Goal: Task Accomplishment & Management: Manage account settings

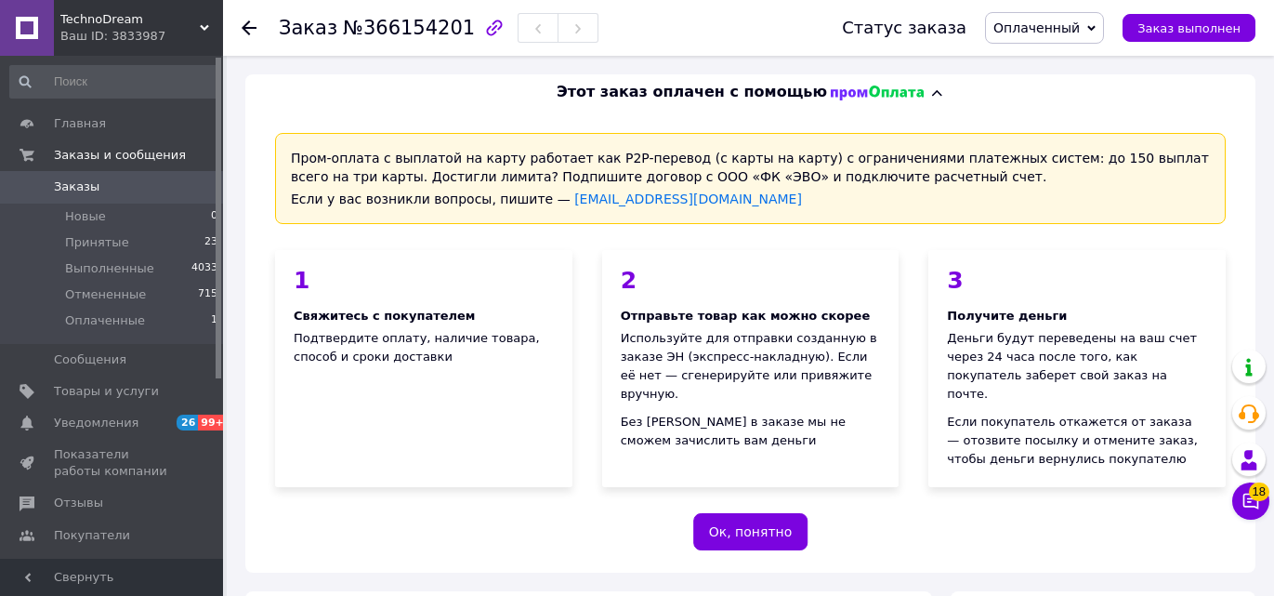
scroll to position [1151, 0]
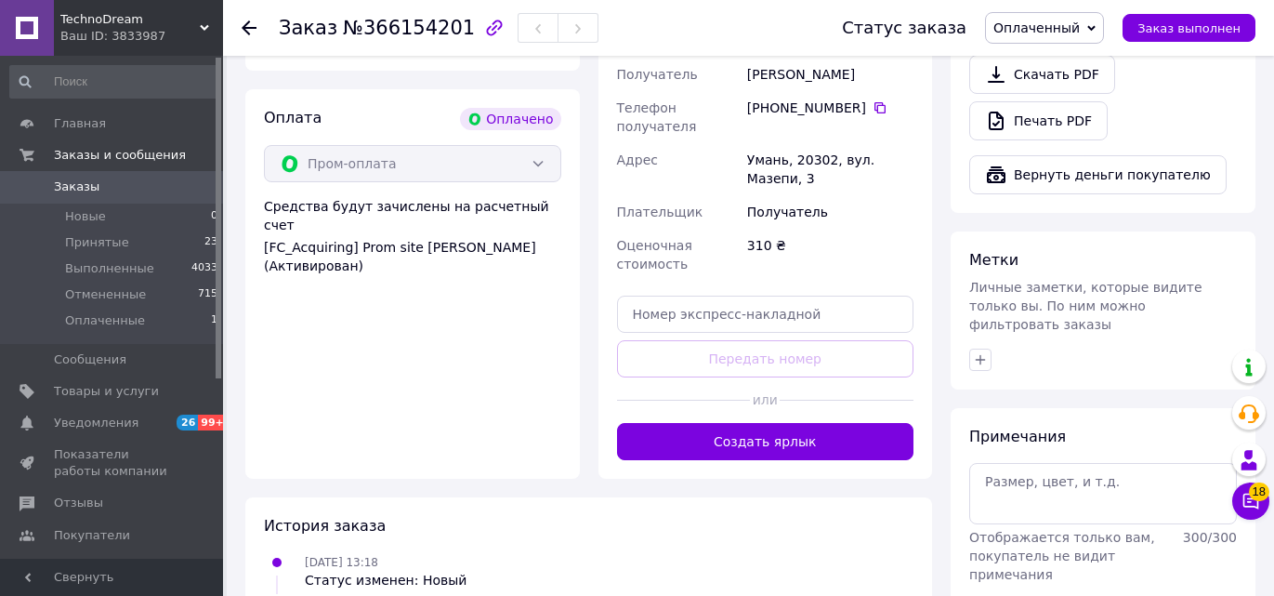
click at [110, 182] on span "Заказы" at bounding box center [113, 186] width 118 height 17
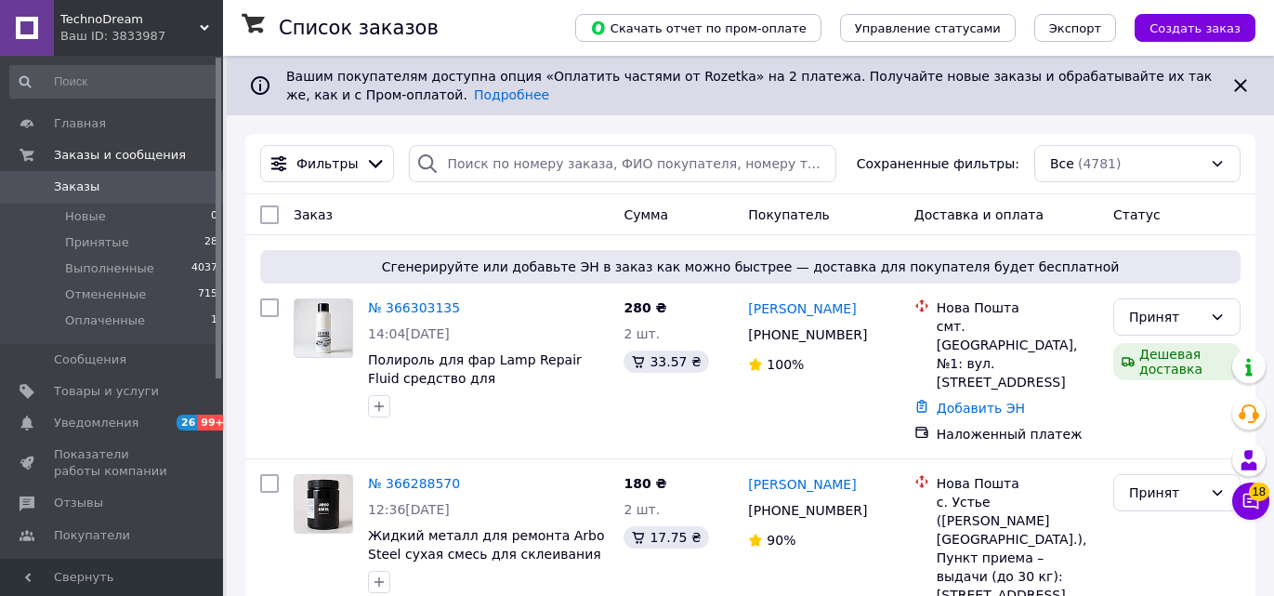
click at [756, 225] on div "Покупатель" at bounding box center [824, 214] width 166 height 33
paste input "366286430"
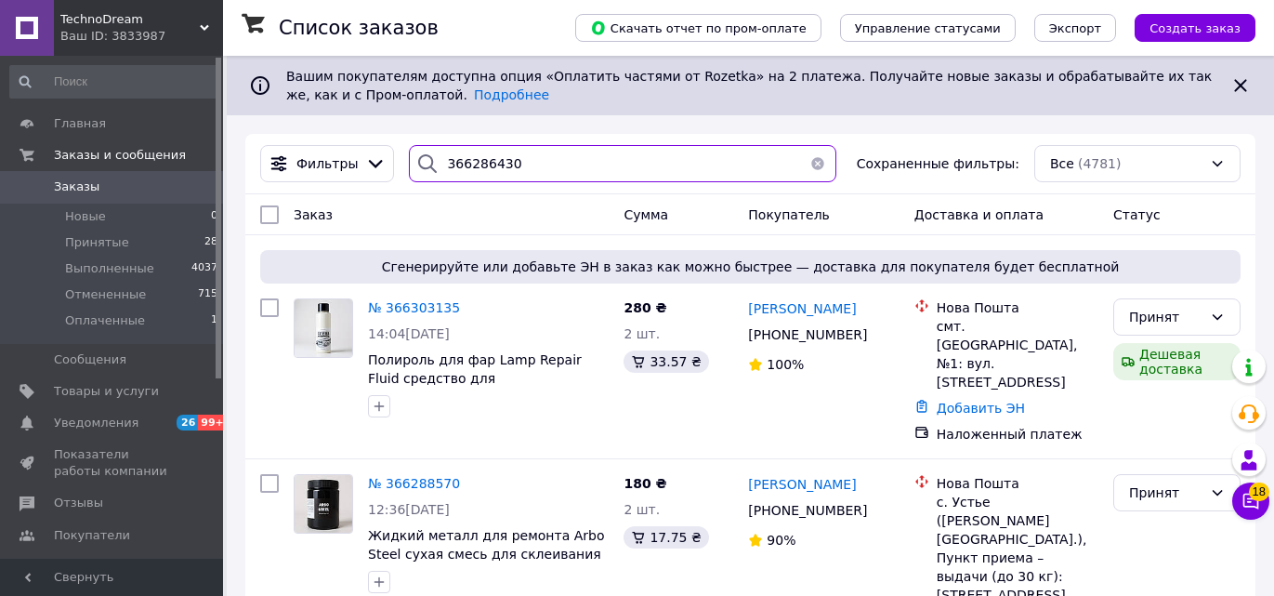
click at [759, 172] on input "366286430" at bounding box center [622, 163] width 427 height 37
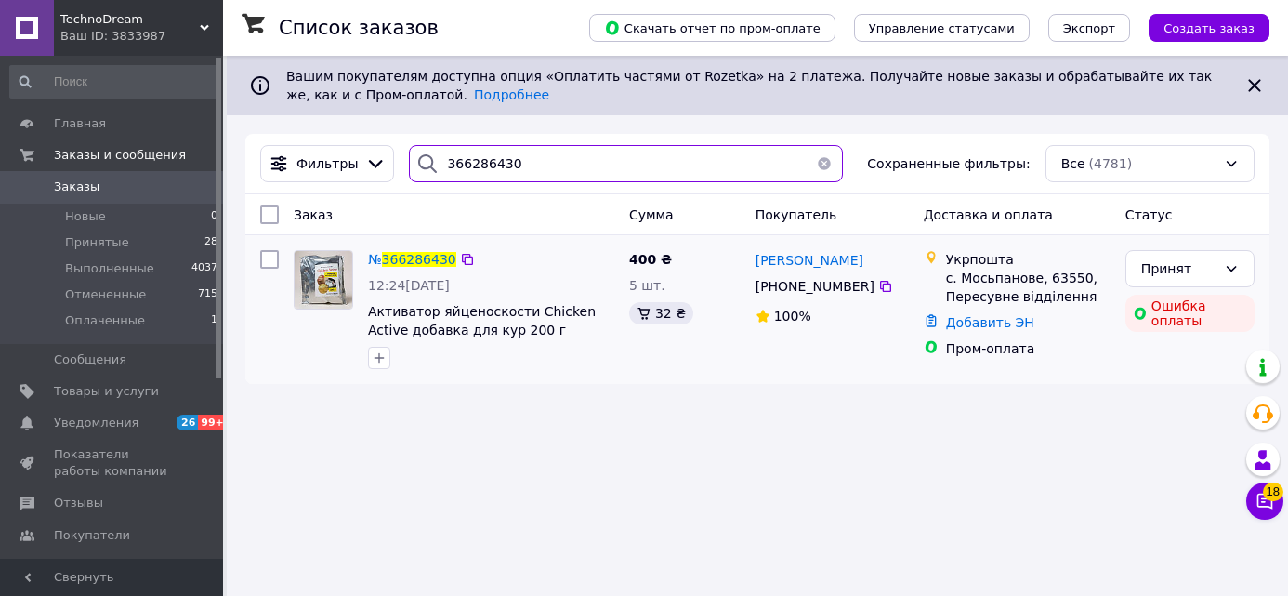
type input "366286430"
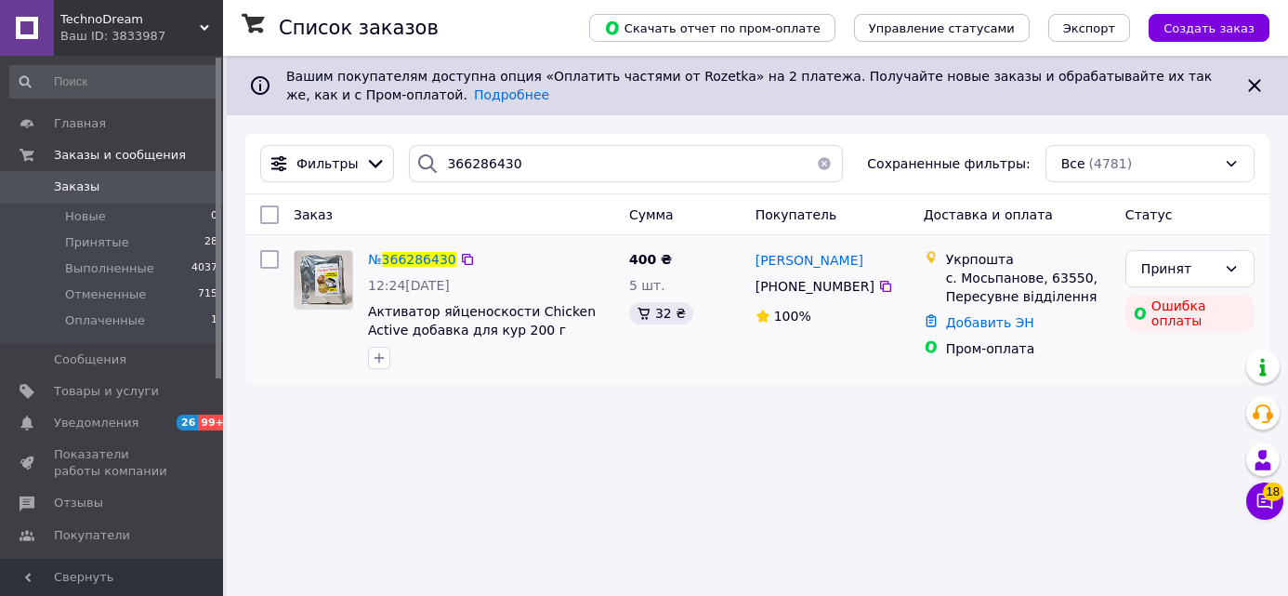
click at [367, 261] on div "№ 366286430" at bounding box center [412, 259] width 92 height 22
click at [395, 252] on span "366286430" at bounding box center [419, 259] width 74 height 15
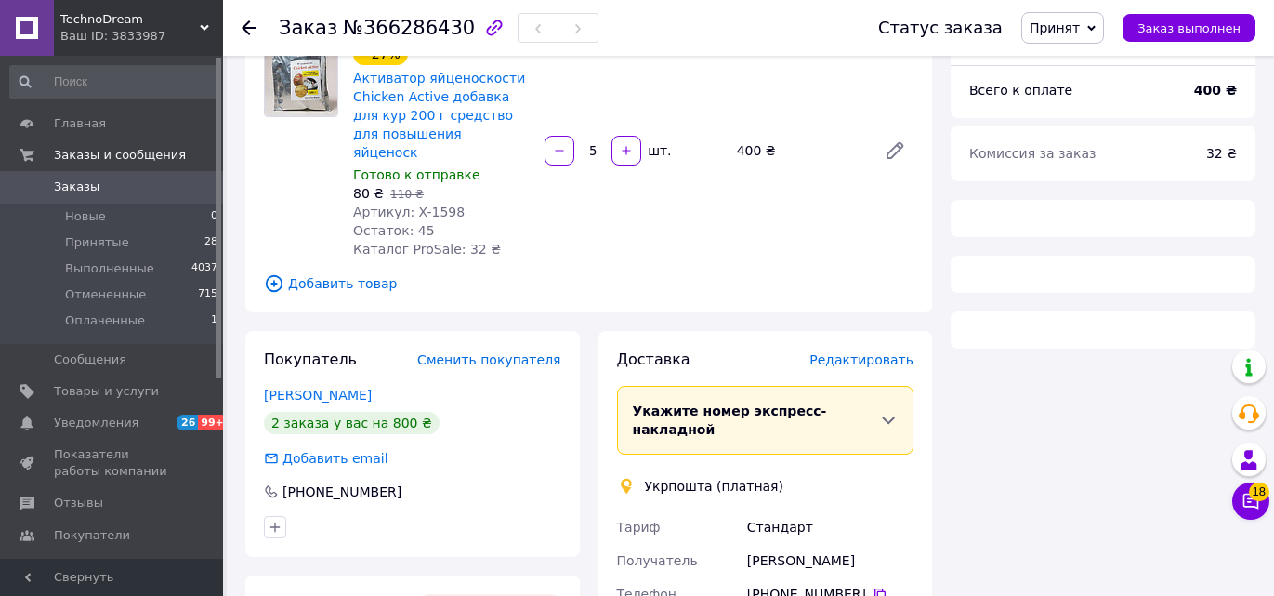
scroll to position [552, 0]
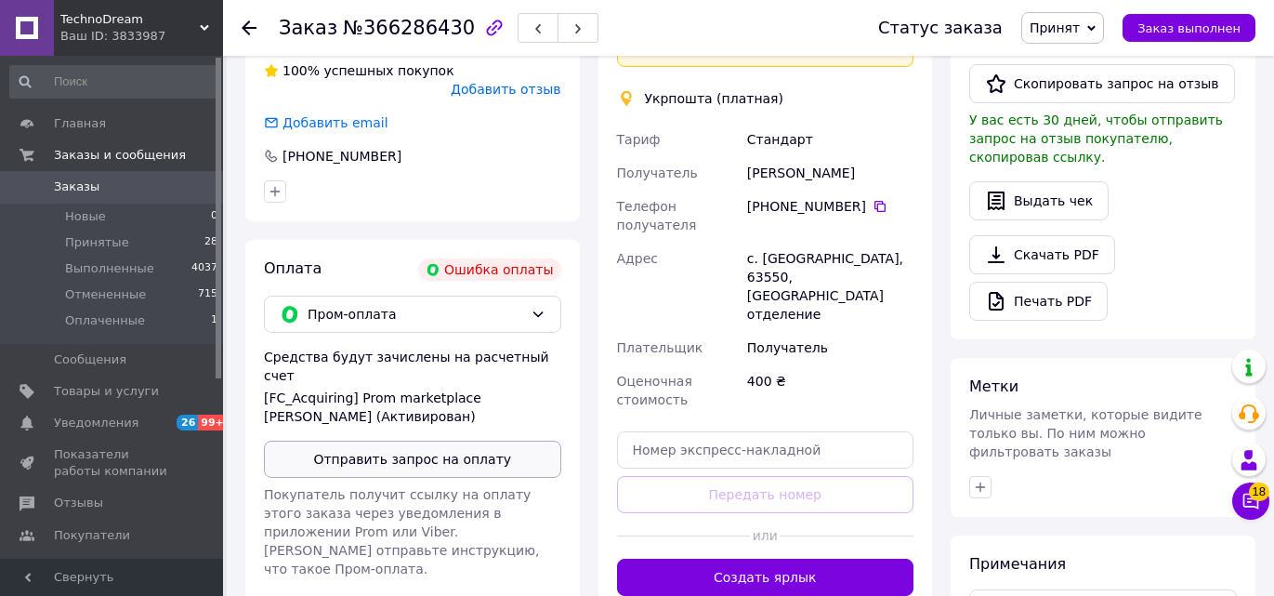
click at [424, 441] on button "Отправить запрос на оплату" at bounding box center [412, 459] width 297 height 37
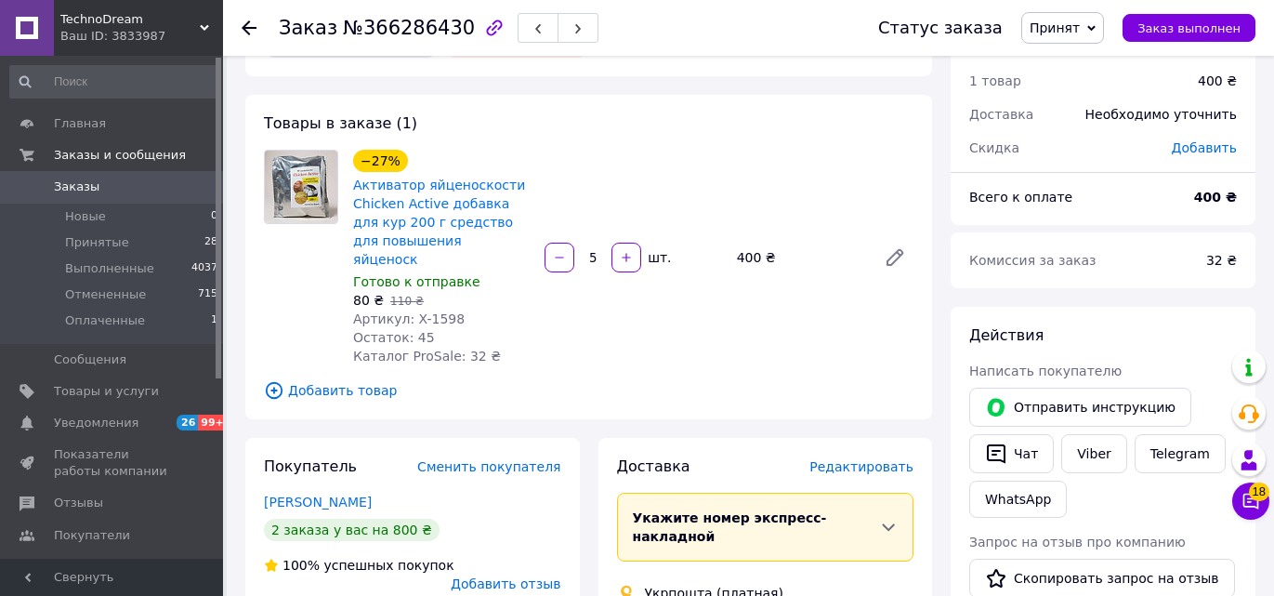
scroll to position [0, 0]
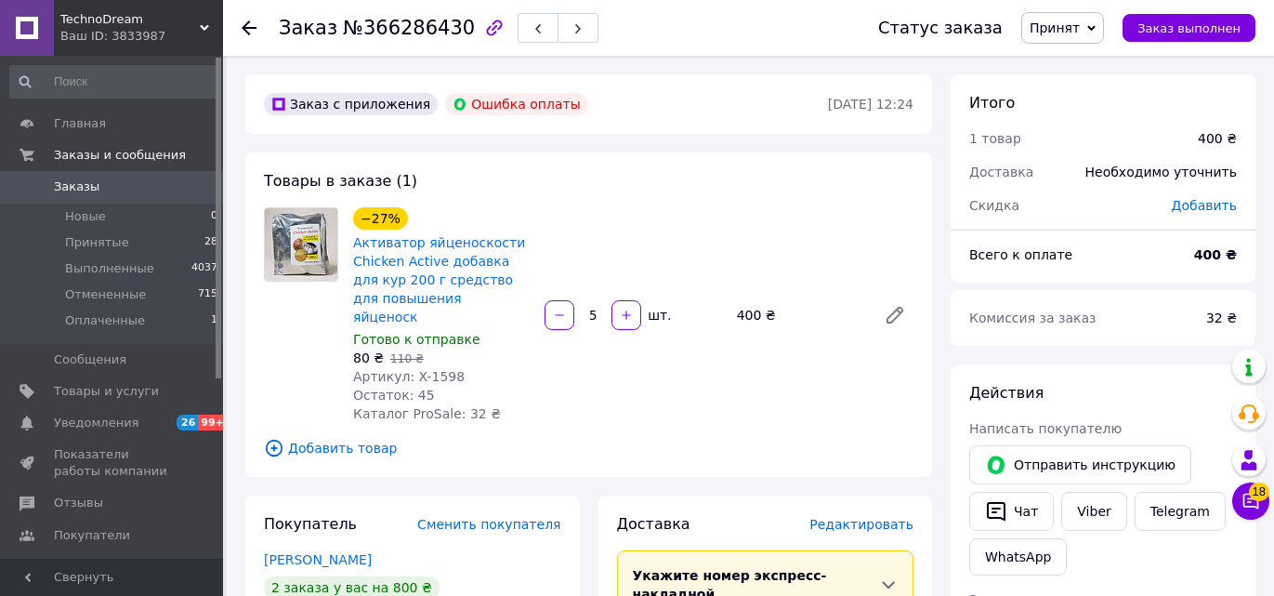
click at [138, 177] on link "Заказы 0" at bounding box center [114, 187] width 229 height 32
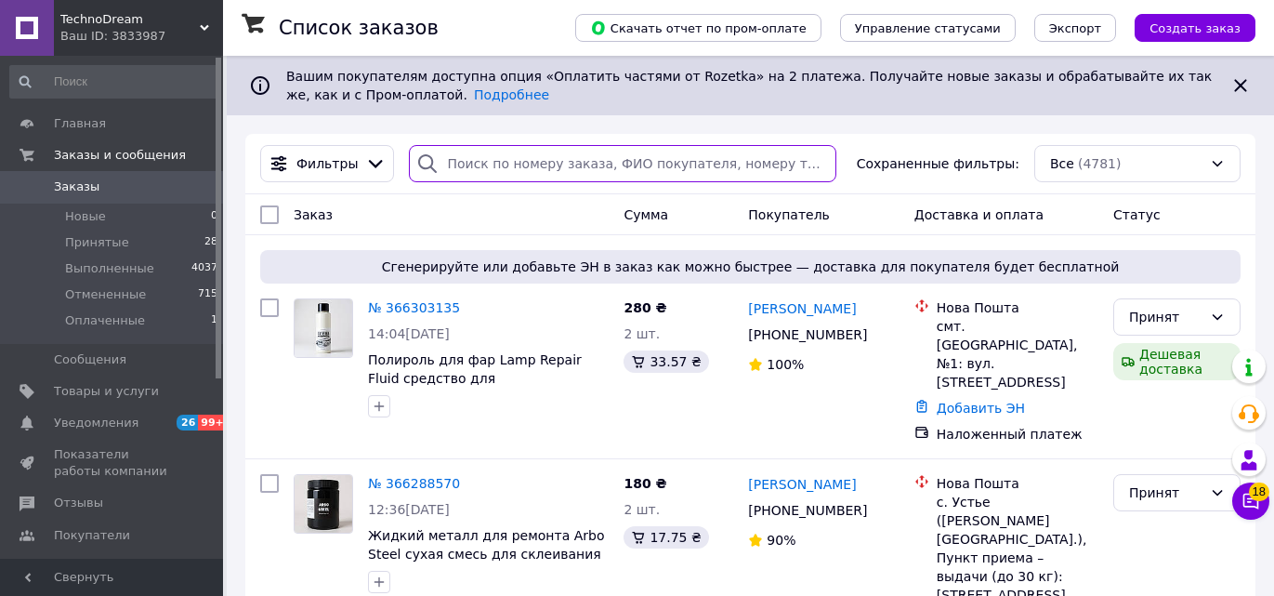
click at [589, 162] on input "search" at bounding box center [622, 163] width 427 height 37
paste input "366286430"
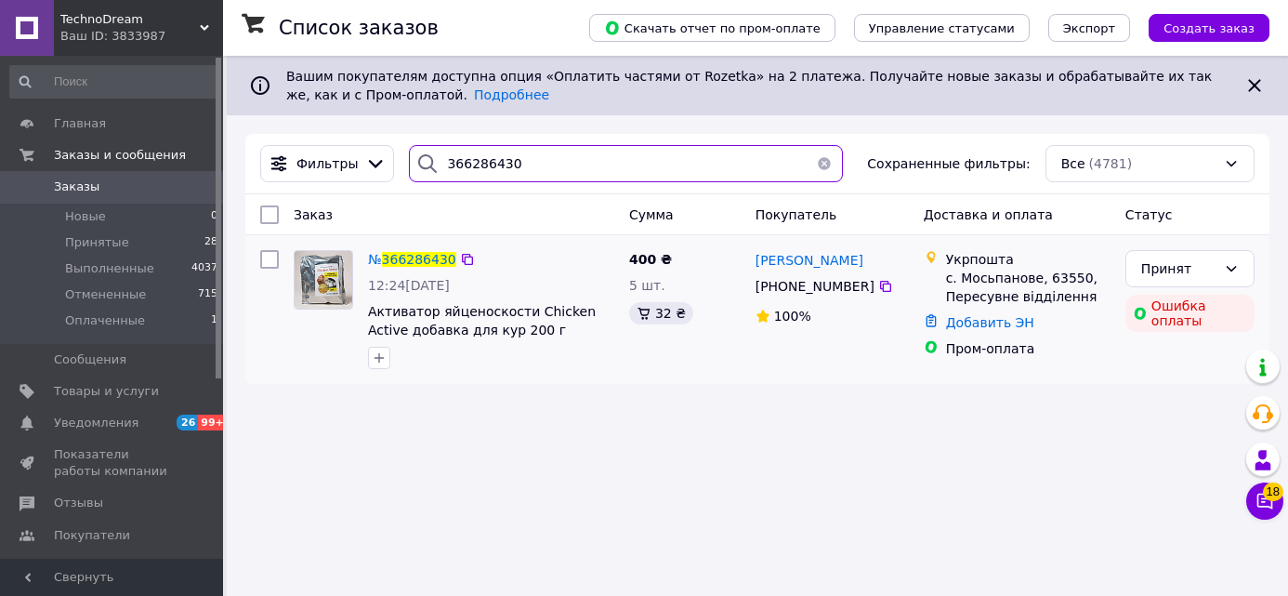
type input "366286430"
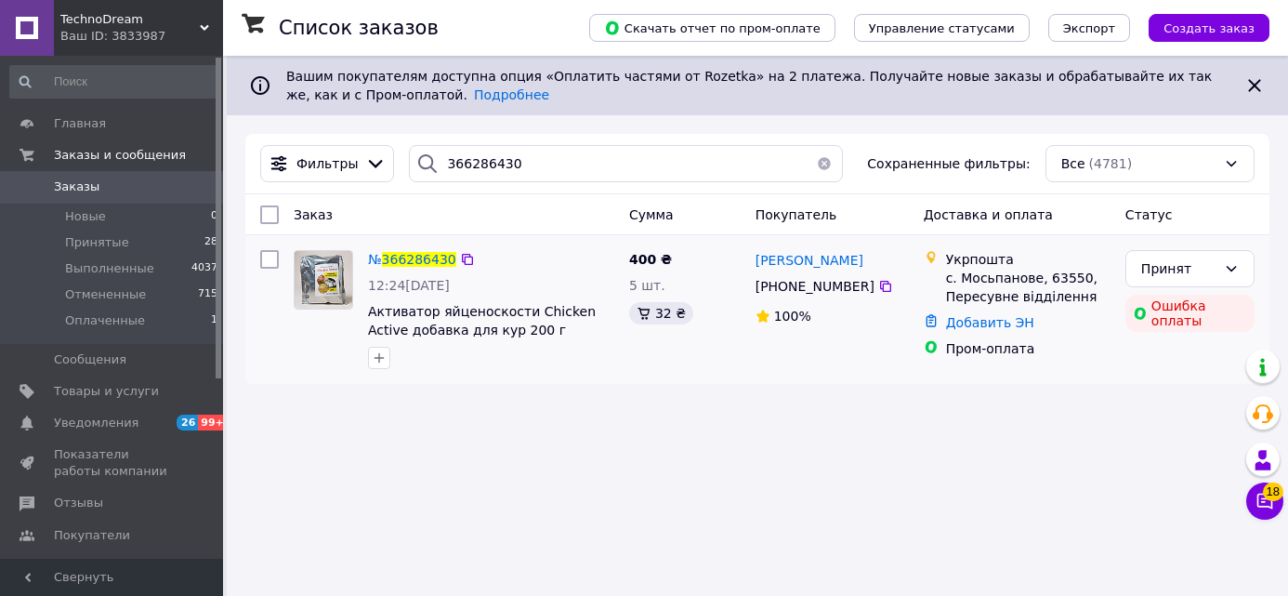
click at [367, 268] on div "№ 366286430" at bounding box center [412, 259] width 92 height 22
click at [384, 250] on div "№ 366286430" at bounding box center [412, 259] width 92 height 22
click at [418, 264] on span "366286430" at bounding box center [419, 259] width 74 height 15
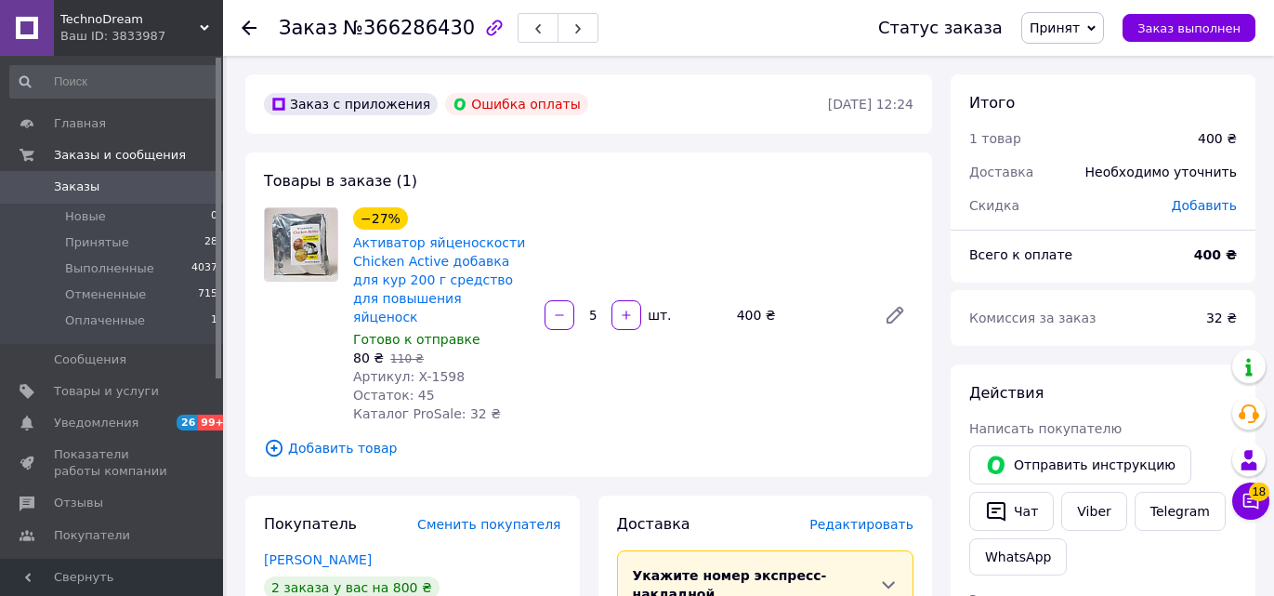
click at [1255, 150] on div "Итого 1 товар 400 ₴ Доставка Необходимо уточнить Скидка Добавить" at bounding box center [1103, 144] width 305 height 140
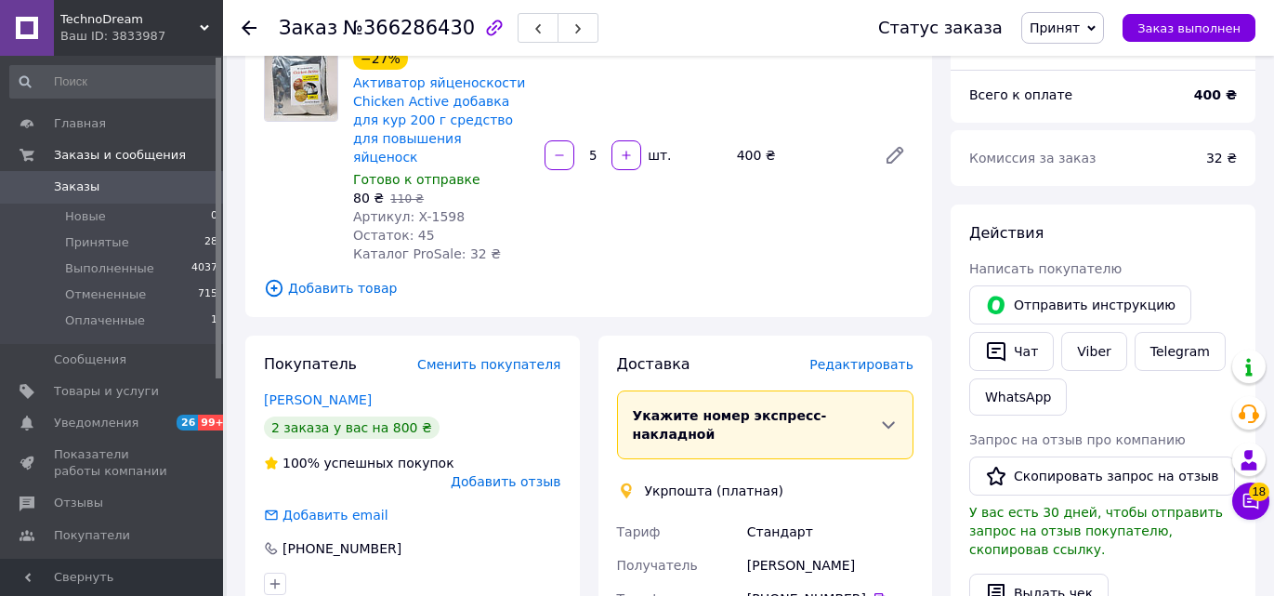
scroll to position [465, 0]
